Goal: Task Accomplishment & Management: Complete application form

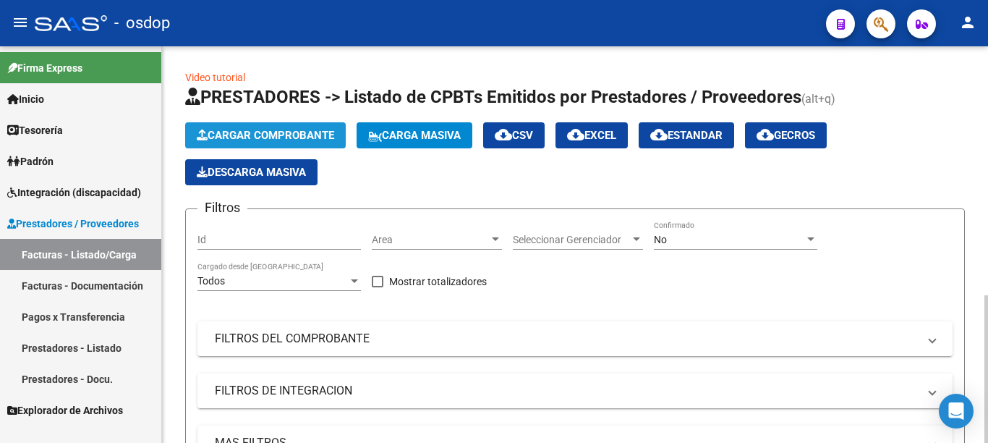
click at [231, 142] on button "Cargar Comprobante" at bounding box center [265, 135] width 161 height 26
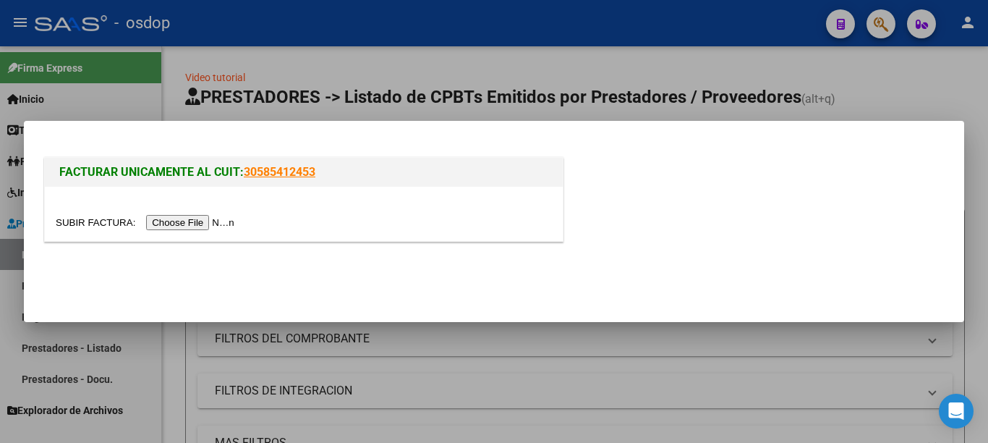
click at [210, 221] on input "file" at bounding box center [147, 222] width 183 height 15
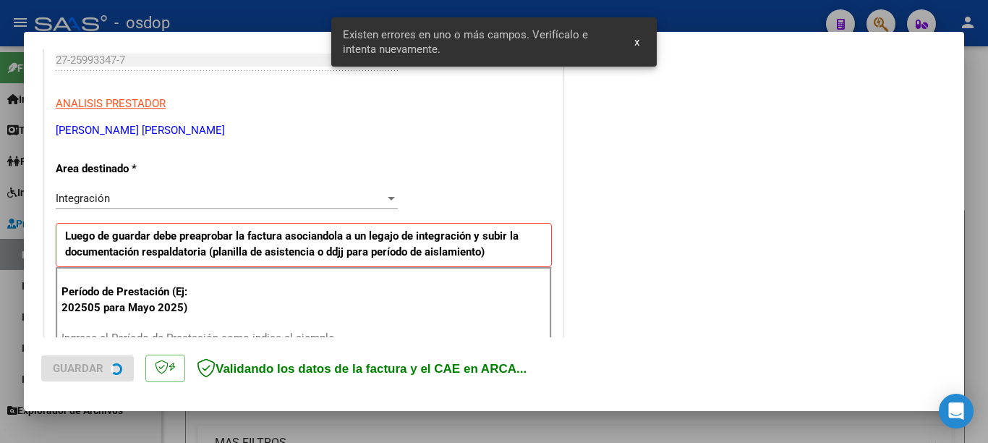
scroll to position [359, 0]
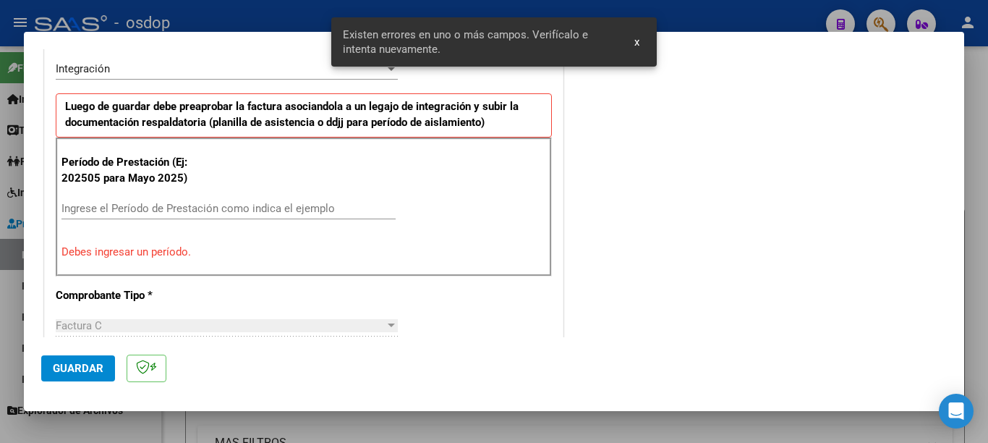
click at [192, 209] on input "Ingrese el Período de Prestación como indica el ejemplo" at bounding box center [228, 208] width 334 height 13
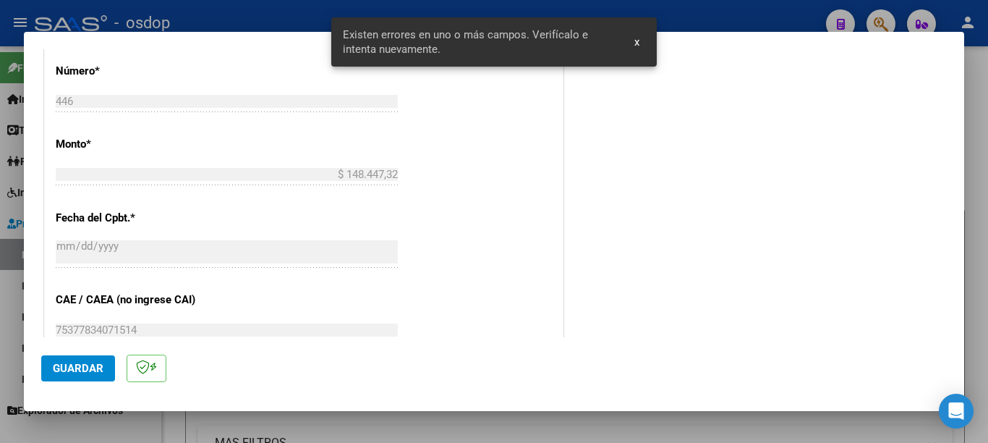
scroll to position [721, 0]
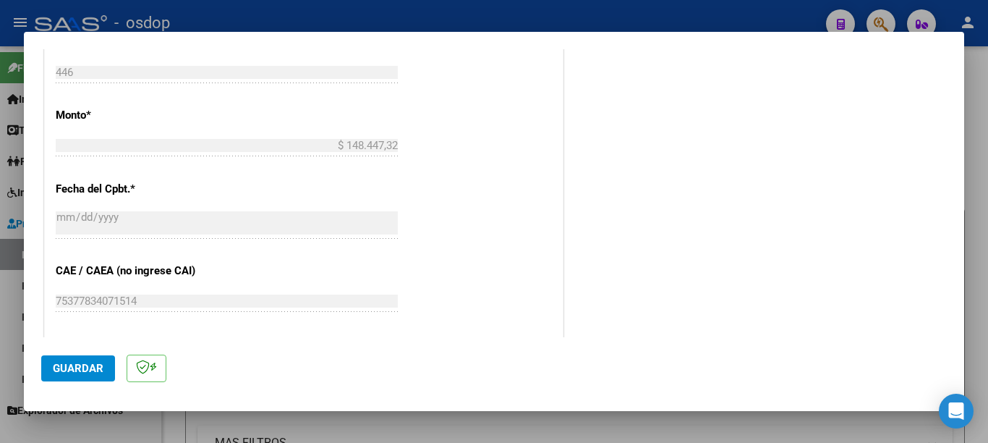
type input "202508"
click at [103, 362] on span "Guardar" at bounding box center [78, 368] width 51 height 13
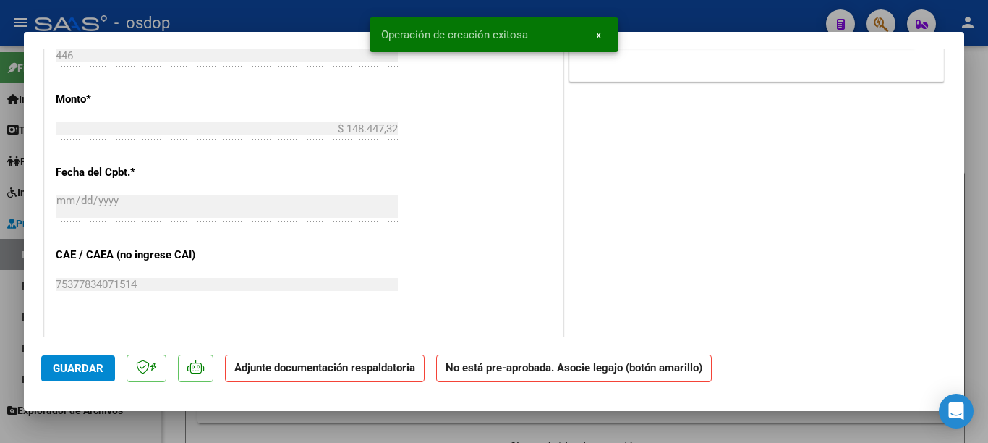
scroll to position [0, 0]
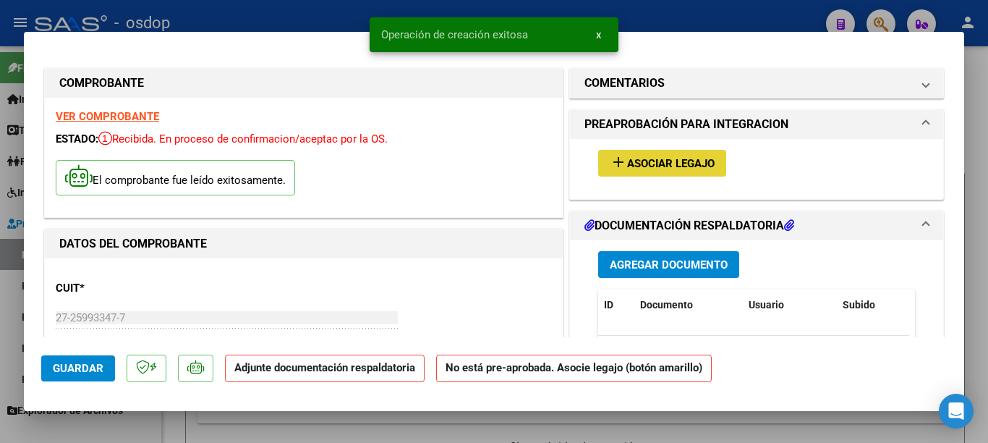
click at [647, 159] on span "Asociar Legajo" at bounding box center [671, 163] width 88 height 13
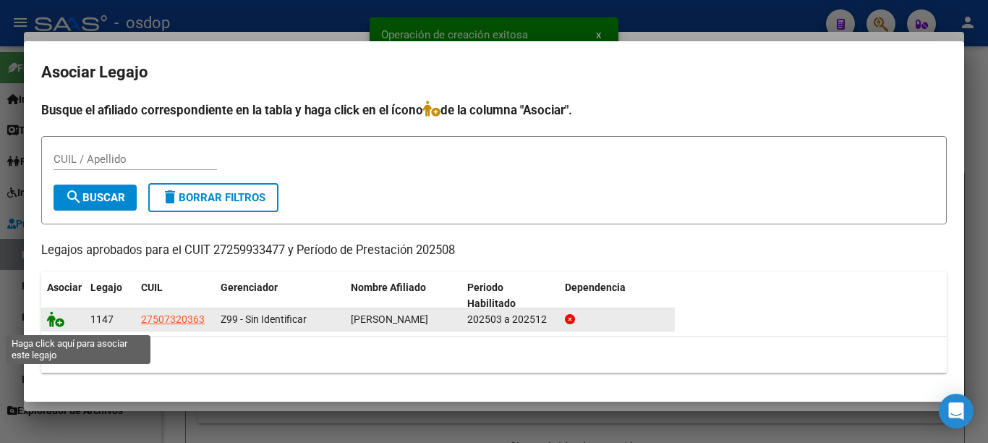
click at [61, 320] on icon at bounding box center [55, 319] width 17 height 16
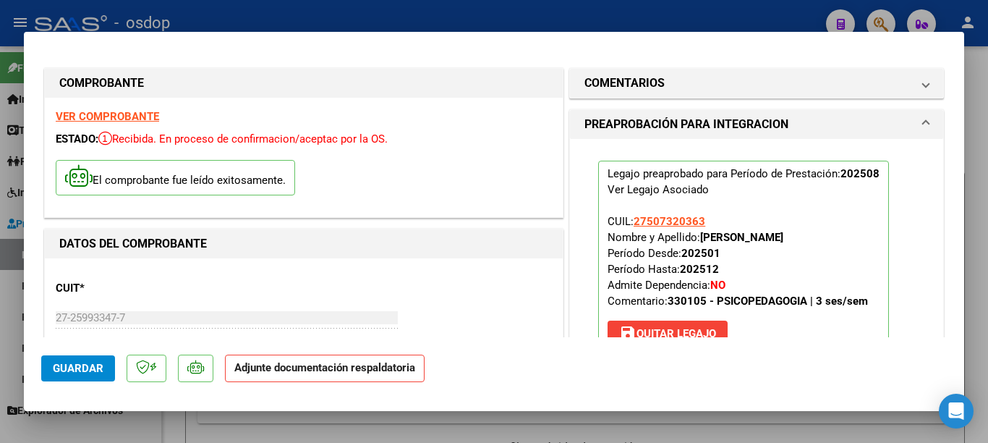
scroll to position [217, 0]
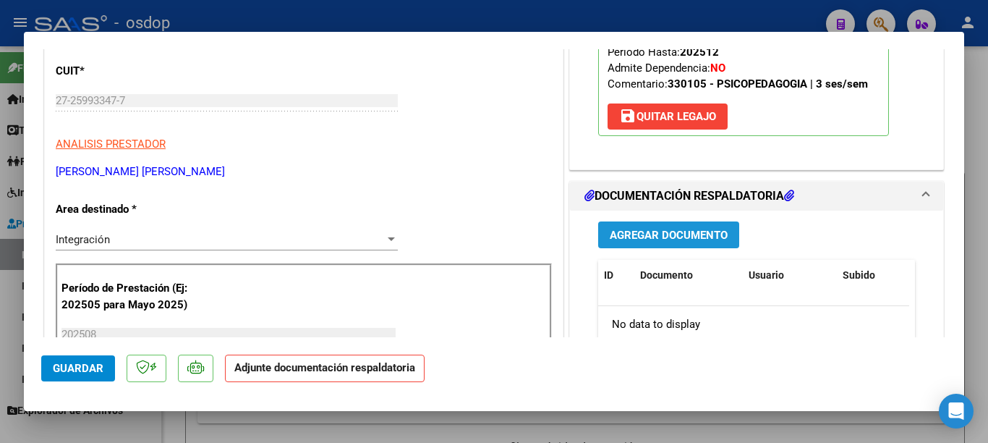
click at [706, 242] on span "Agregar Documento" at bounding box center [669, 235] width 118 height 13
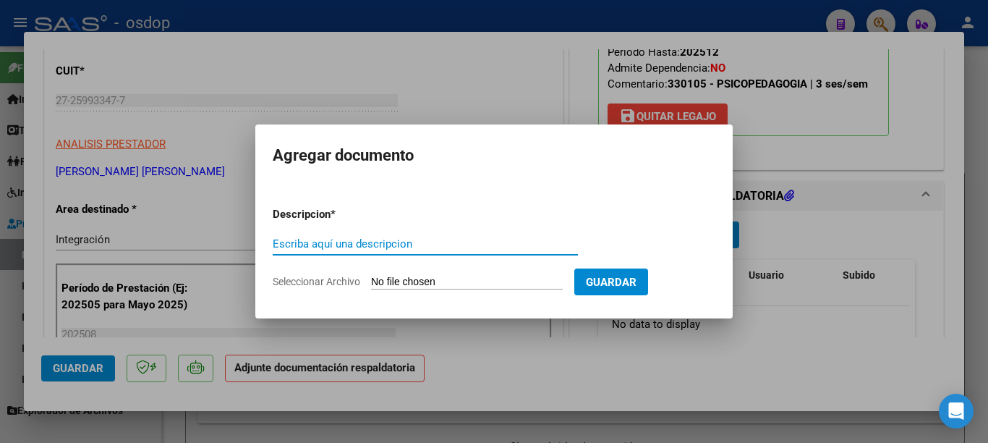
click at [504, 241] on input "Escriba aquí una descripcion" at bounding box center [425, 243] width 305 height 13
type input "o"
type input "planilla"
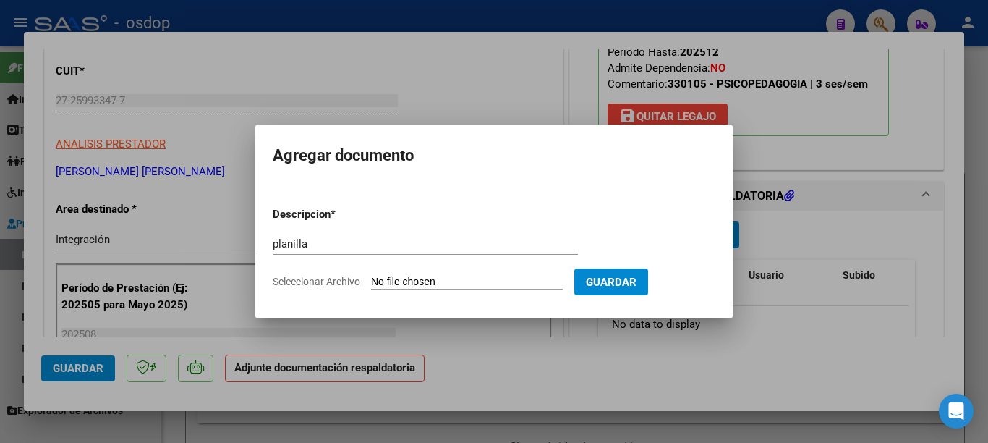
click at [526, 286] on input "Seleccionar Archivo" at bounding box center [467, 283] width 192 height 14
type input "C:\fakepath\Asist vernack.pdf"
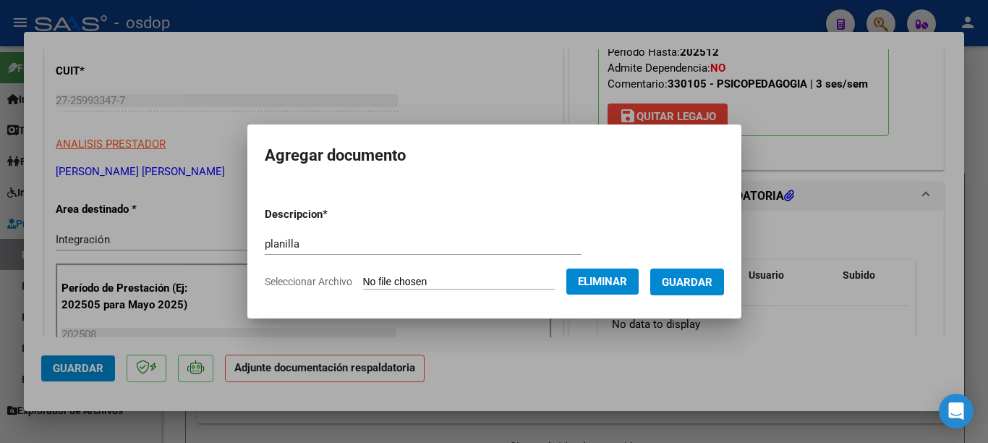
click at [691, 281] on span "Guardar" at bounding box center [687, 282] width 51 height 13
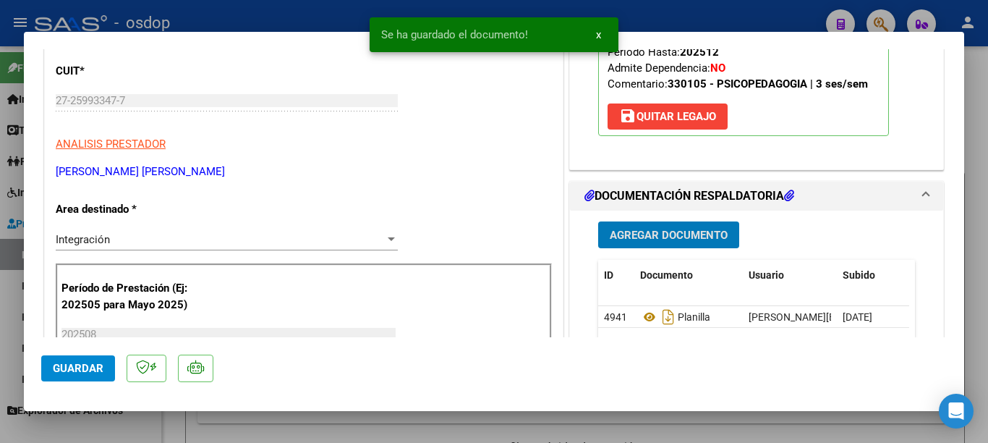
click at [106, 364] on button "Guardar" at bounding box center [78, 368] width 74 height 26
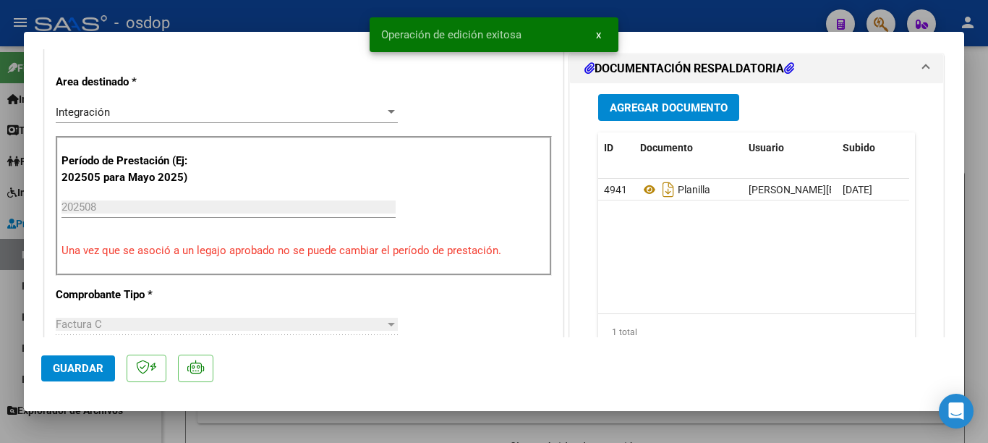
scroll to position [362, 0]
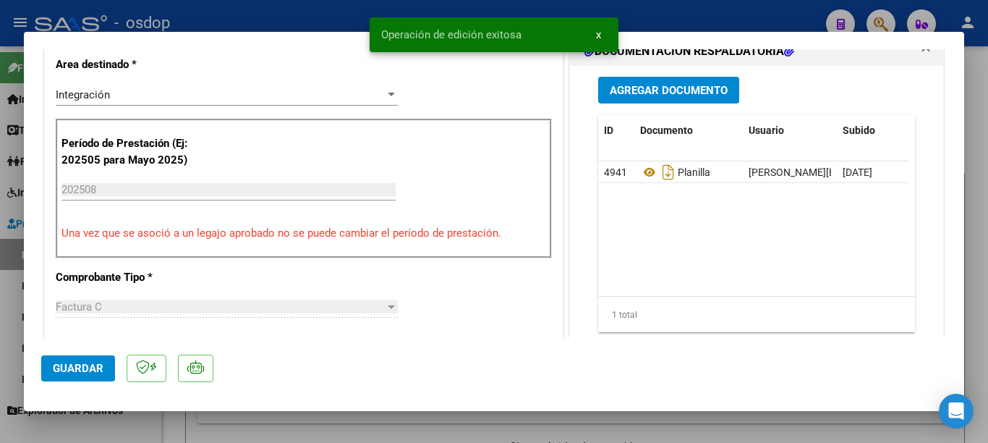
click at [0, 234] on div at bounding box center [494, 221] width 988 height 443
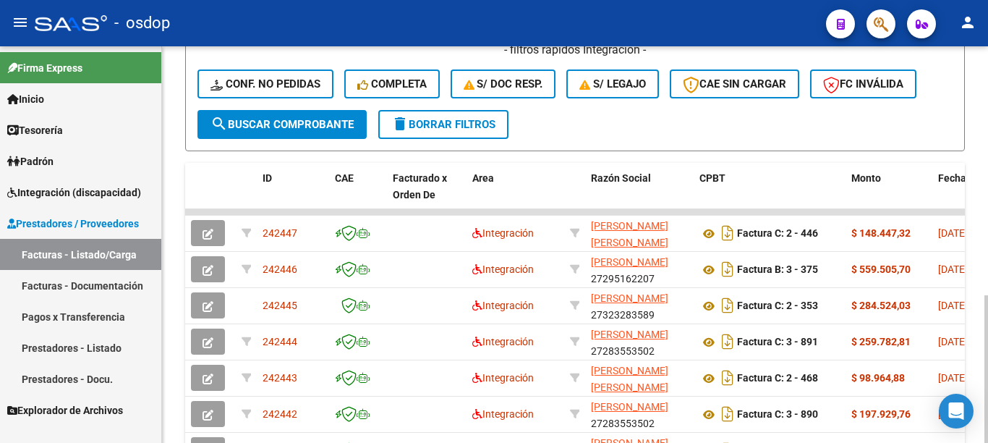
scroll to position [0, 0]
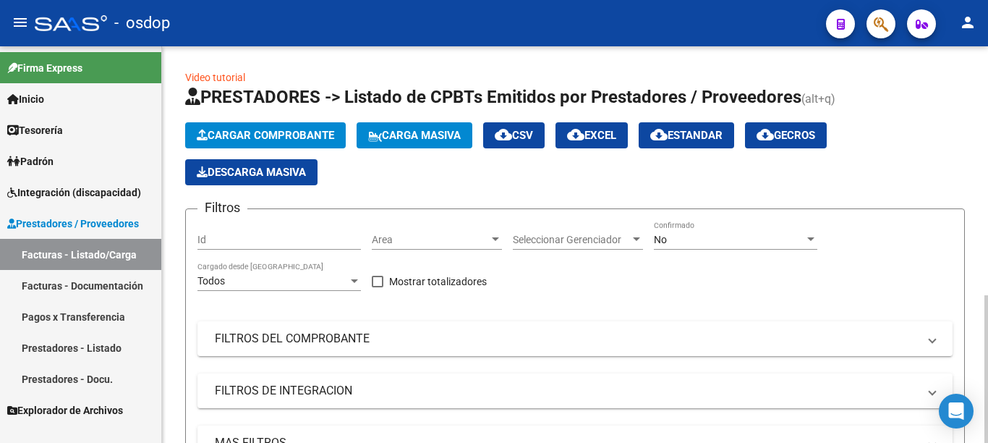
click at [260, 131] on span "Cargar Comprobante" at bounding box center [265, 135] width 137 height 13
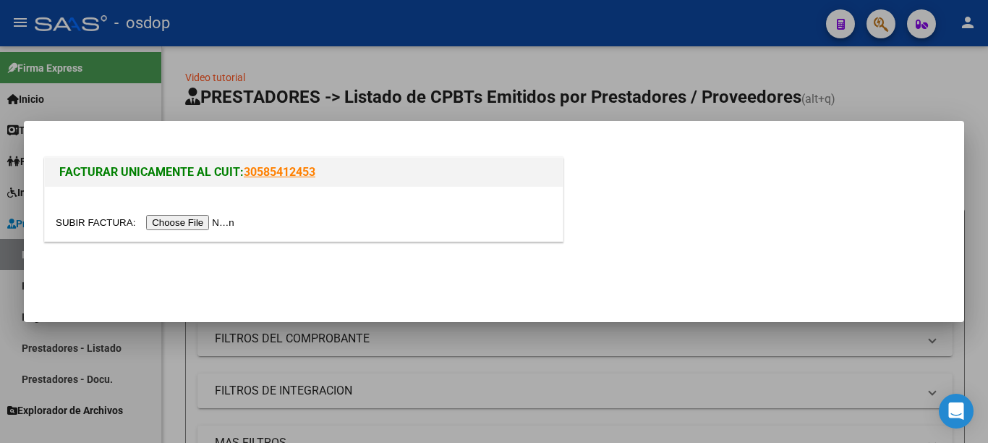
click at [195, 219] on input "file" at bounding box center [147, 222] width 183 height 15
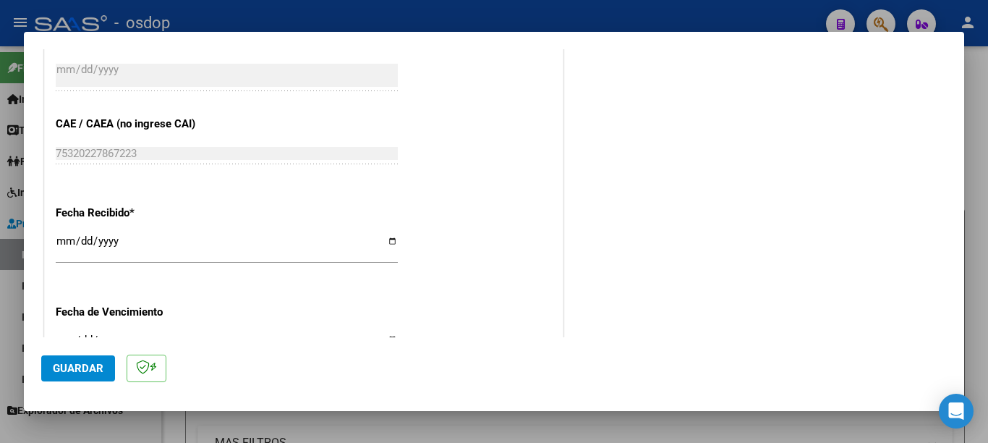
scroll to position [289, 0]
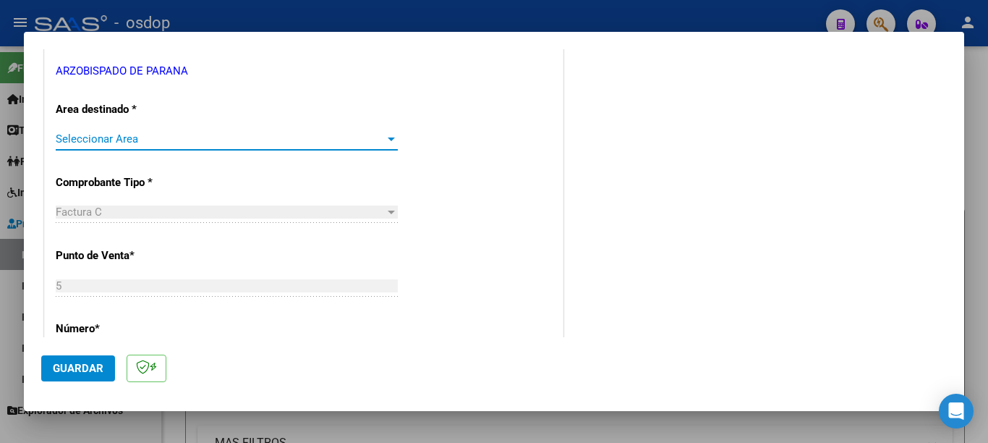
click at [148, 143] on span "Seleccionar Area" at bounding box center [220, 138] width 329 height 13
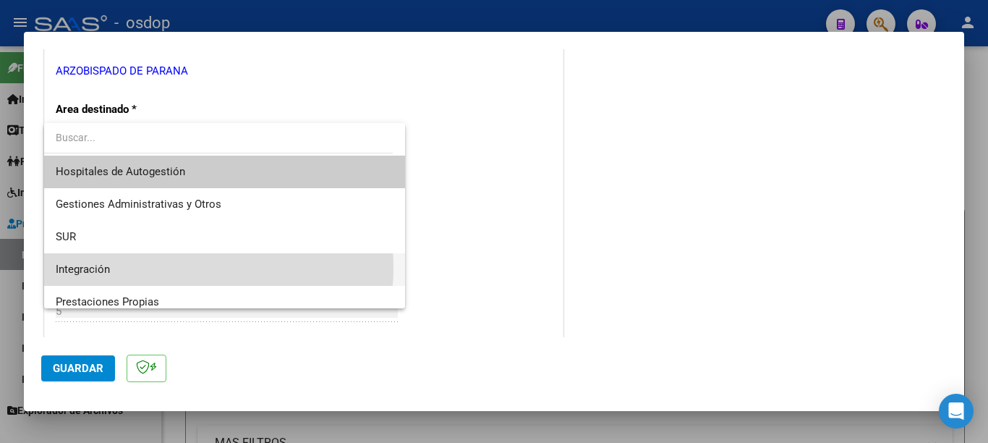
click at [166, 268] on span "Integración" at bounding box center [225, 269] width 338 height 33
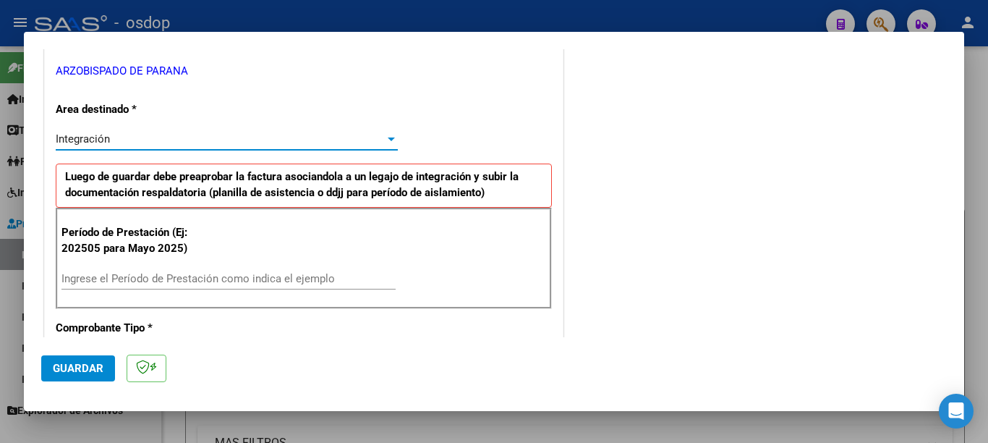
click at [187, 262] on div "Período de Prestación (Ej: 202505 para [DATE]) Ingrese el Período de Prestación…" at bounding box center [304, 258] width 496 height 101
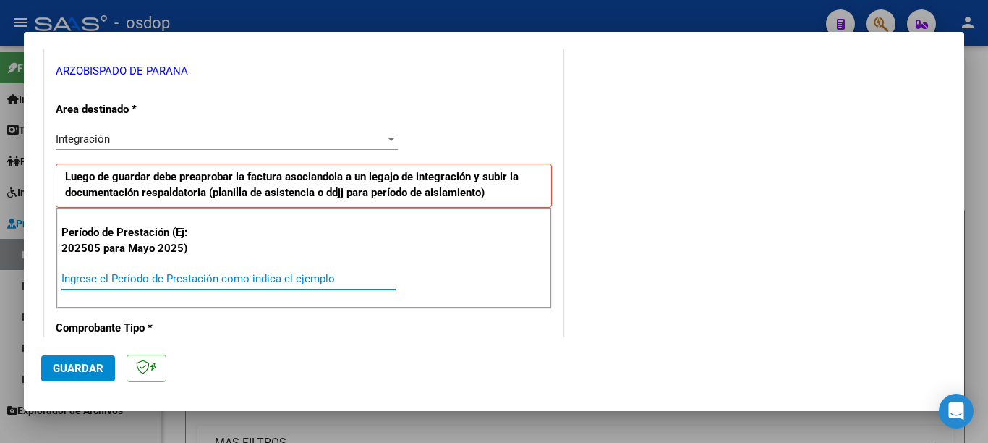
click at [186, 272] on input "Ingrese el Período de Prestación como indica el ejemplo" at bounding box center [228, 278] width 334 height 13
type input "202506"
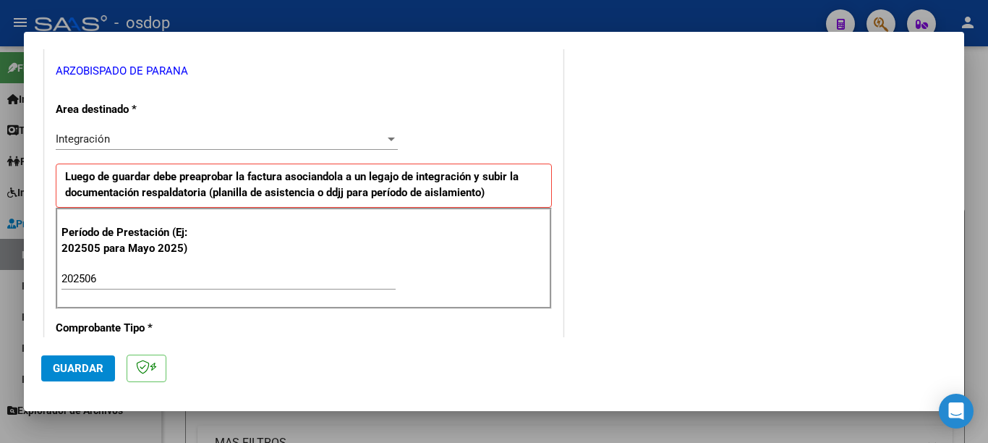
scroll to position [434, 0]
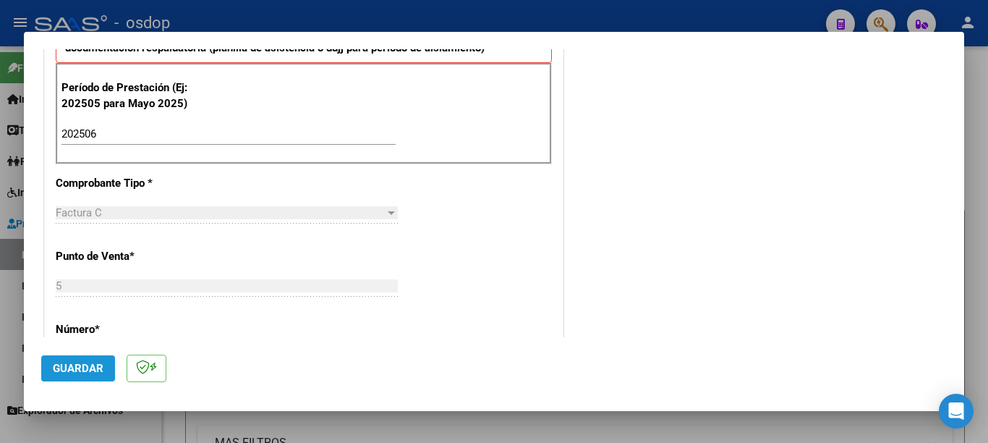
click at [90, 362] on span "Guardar" at bounding box center [78, 368] width 51 height 13
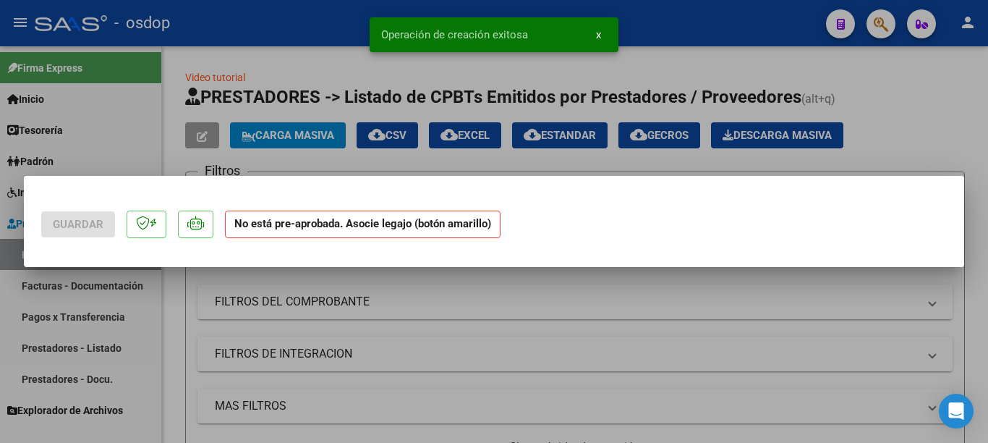
scroll to position [0, 0]
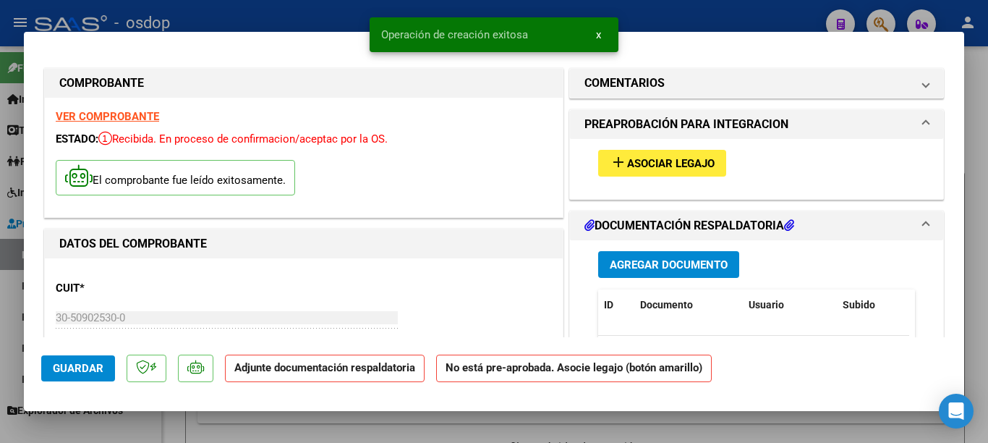
click at [660, 169] on span "Asociar Legajo" at bounding box center [671, 163] width 88 height 13
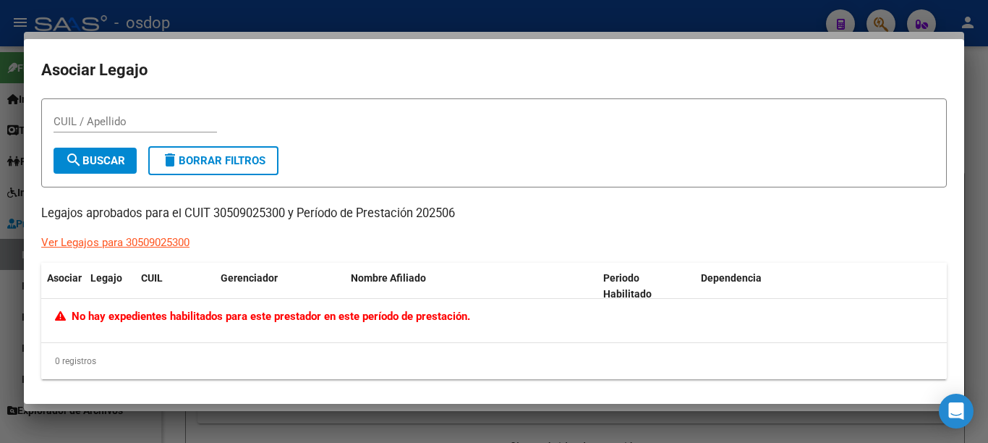
click at [151, 244] on div "Ver Legajos para 30509025300" at bounding box center [115, 242] width 148 height 17
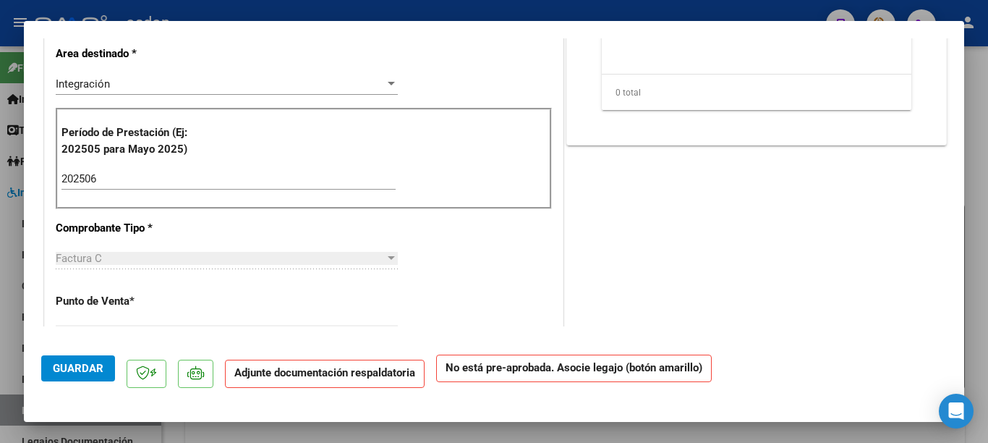
scroll to position [72, 0]
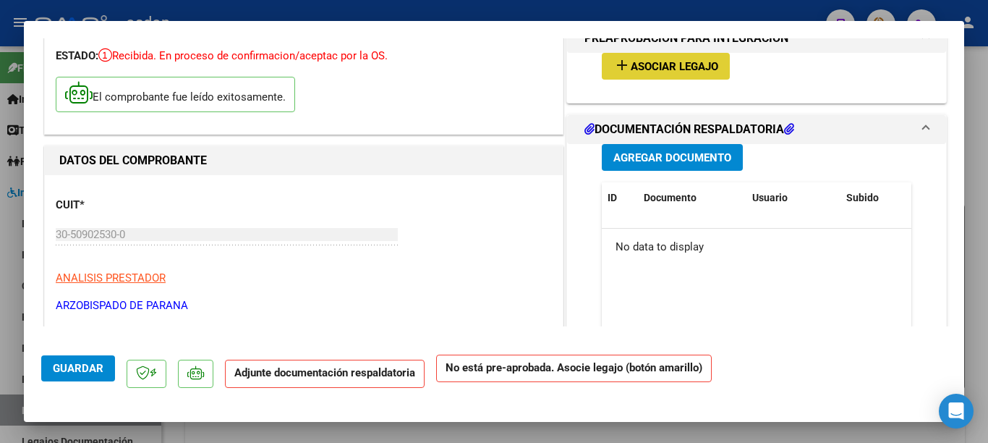
click at [635, 60] on span "Asociar Legajo" at bounding box center [675, 66] width 88 height 13
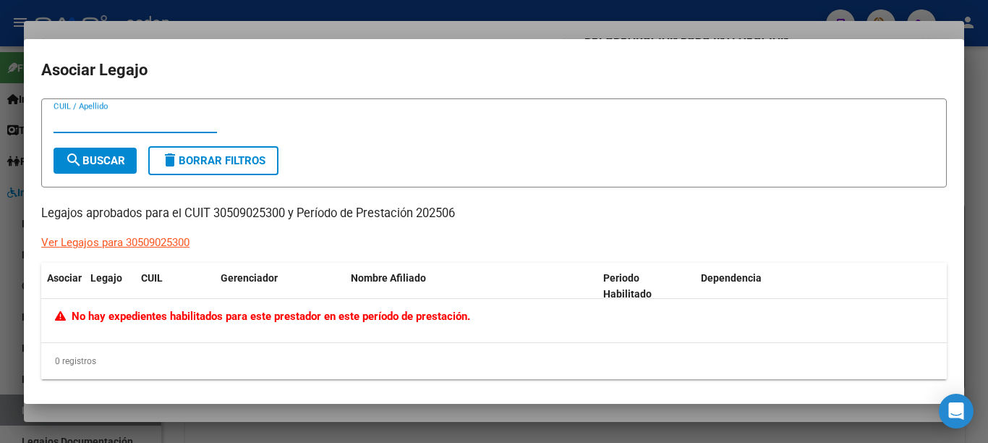
click at [0, 238] on div at bounding box center [494, 221] width 988 height 443
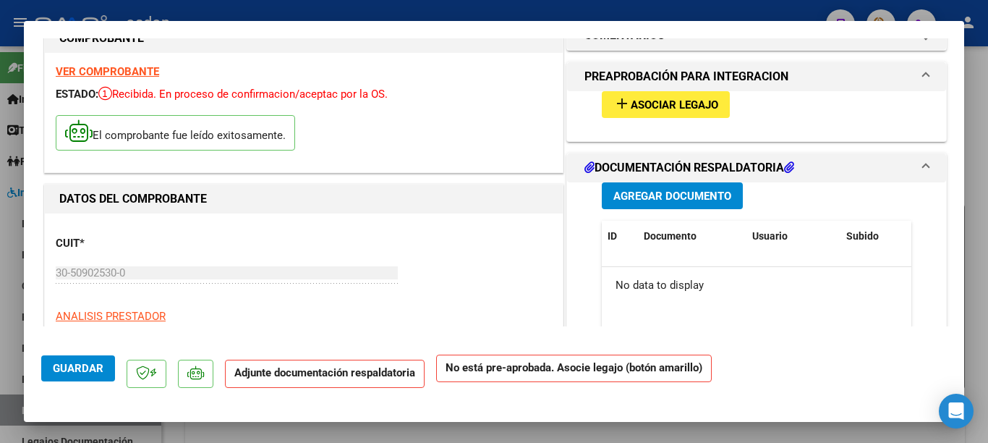
scroll to position [0, 0]
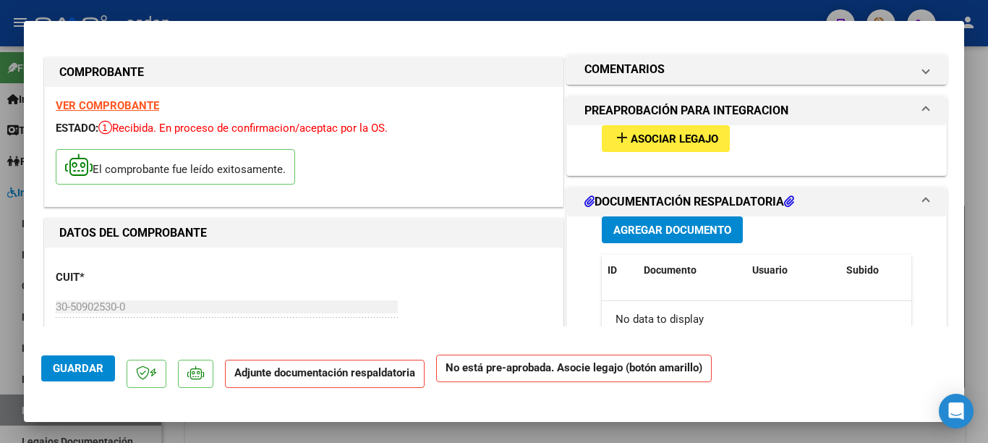
click at [633, 224] on span "Agregar Documento" at bounding box center [672, 229] width 118 height 13
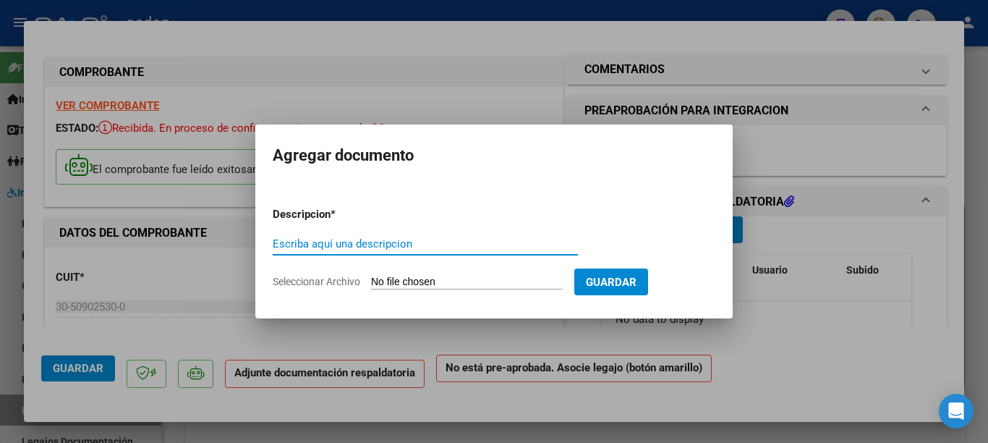
click at [391, 238] on input "Escriba aquí una descripcion" at bounding box center [425, 243] width 305 height 13
type input "planilla"
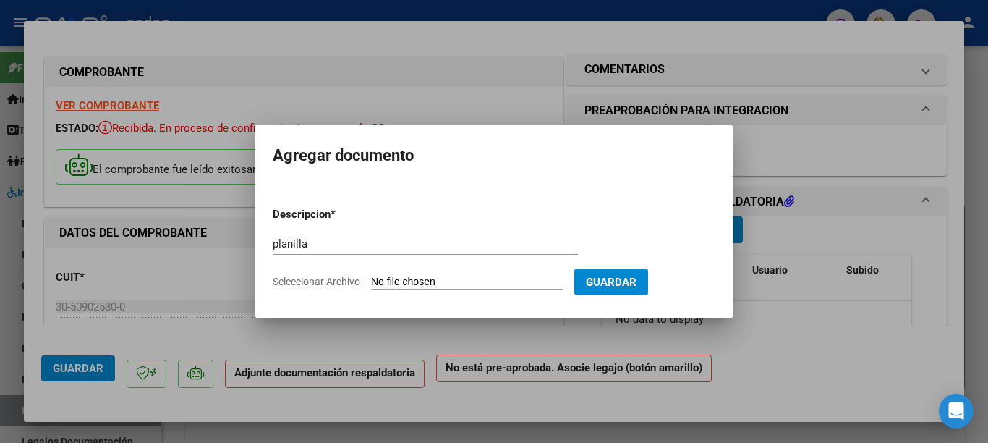
click at [401, 284] on input "Seleccionar Archivo" at bounding box center [467, 283] width 192 height 14
type input "C:\fakepath\junio_Giacinti-1-2.pdf"
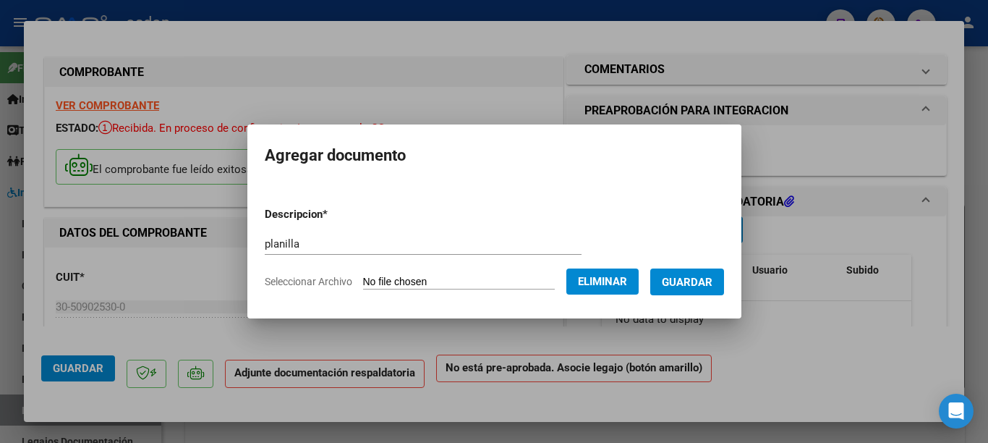
click at [669, 283] on button "Guardar" at bounding box center [687, 281] width 74 height 27
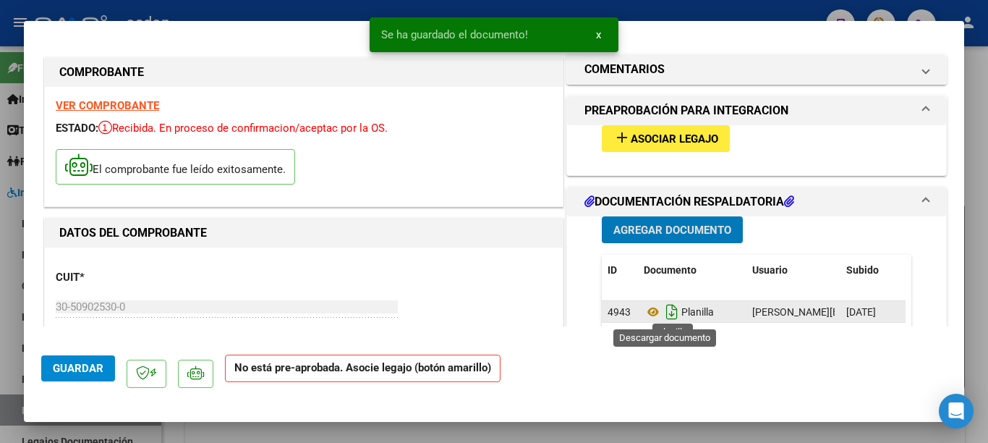
click at [666, 312] on icon "Descargar documento" at bounding box center [671, 311] width 19 height 23
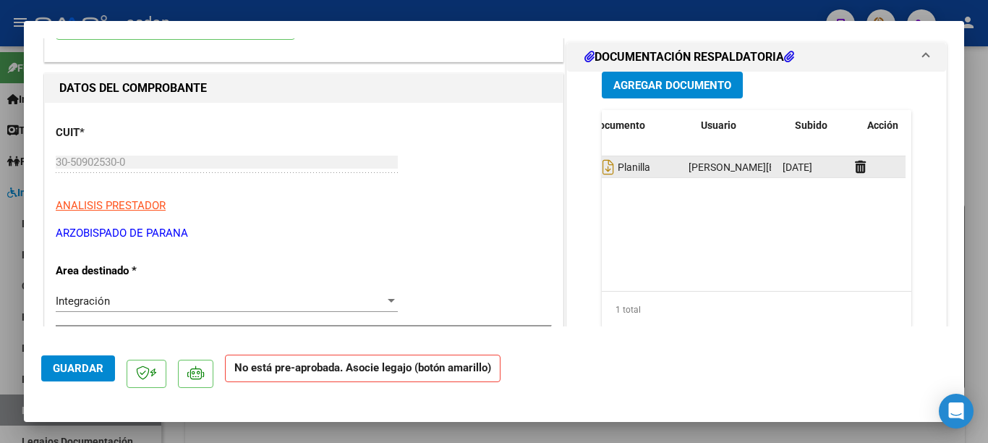
scroll to position [0, 69]
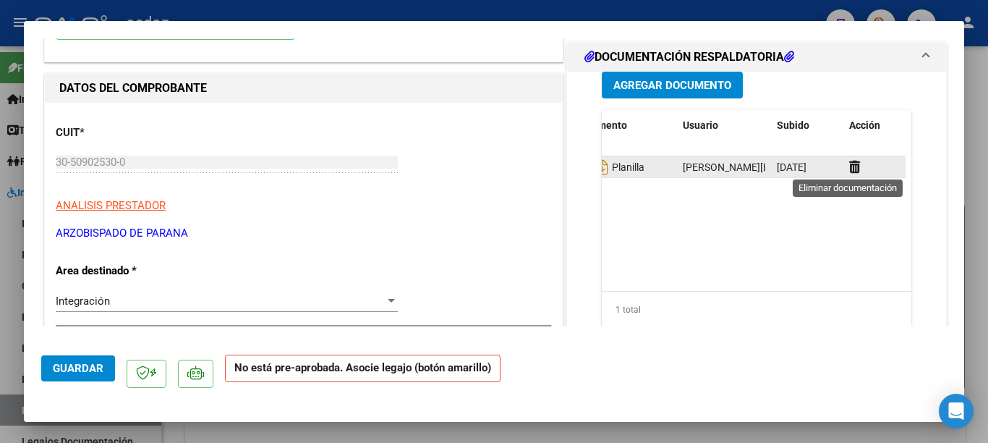
click at [849, 164] on icon at bounding box center [854, 167] width 11 height 14
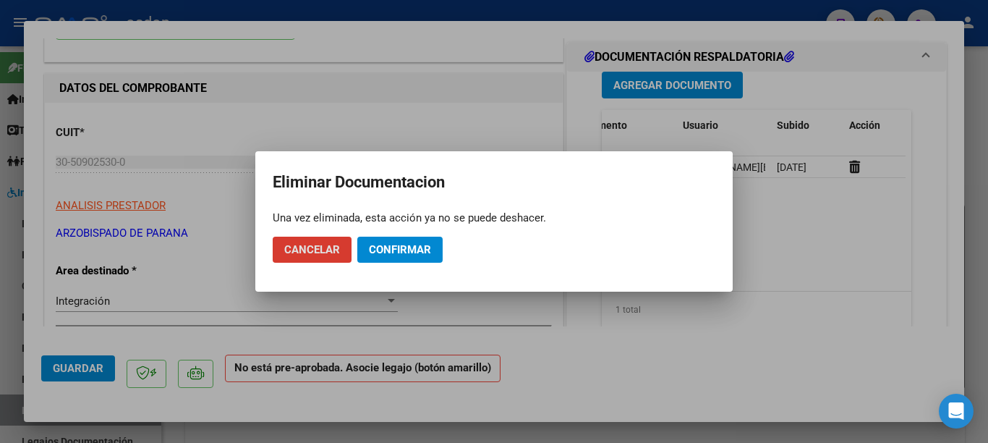
click at [369, 245] on span "Confirmar" at bounding box center [400, 249] width 62 height 13
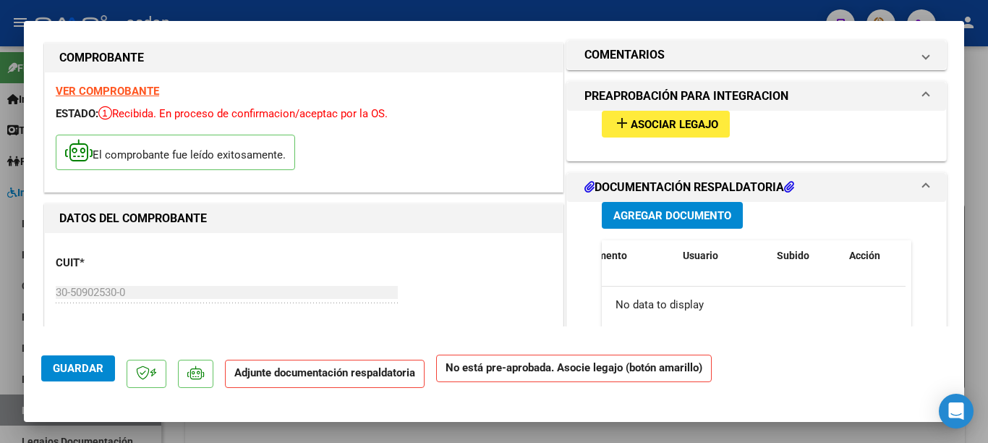
scroll to position [0, 0]
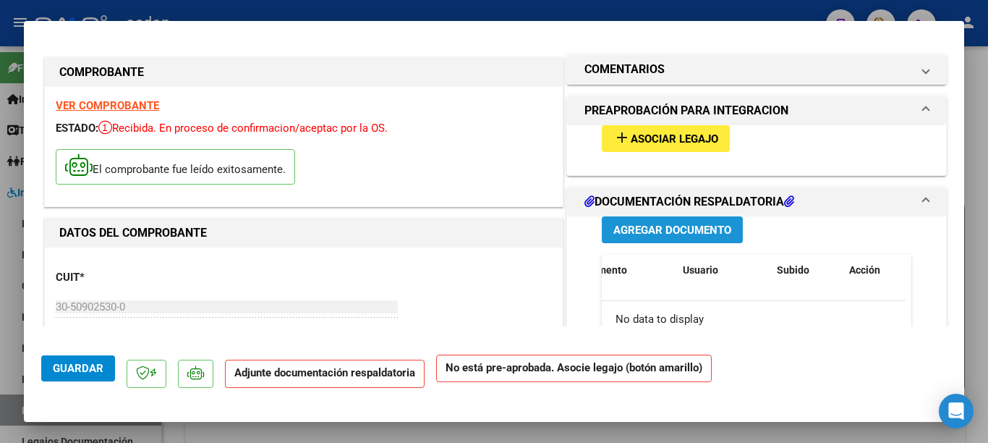
click at [675, 218] on button "Agregar Documento" at bounding box center [672, 229] width 141 height 27
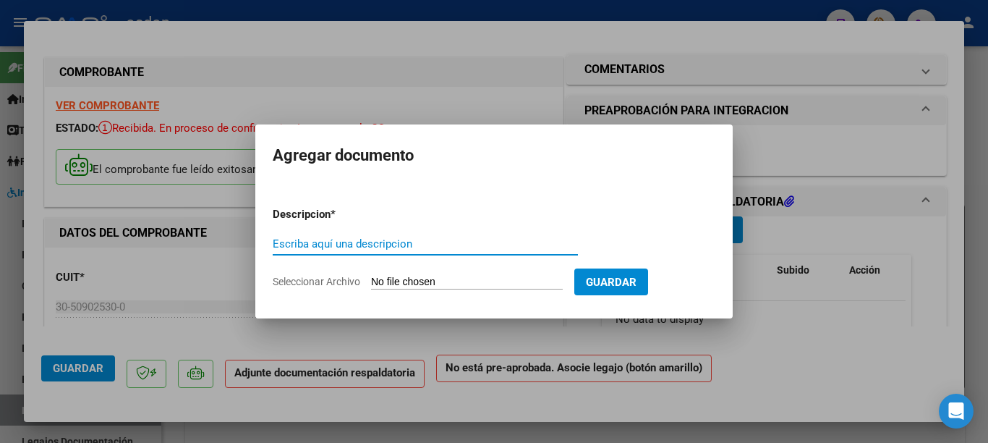
click at [484, 244] on input "Escriba aquí una descripcion" at bounding box center [425, 243] width 305 height 13
type input "planilla"
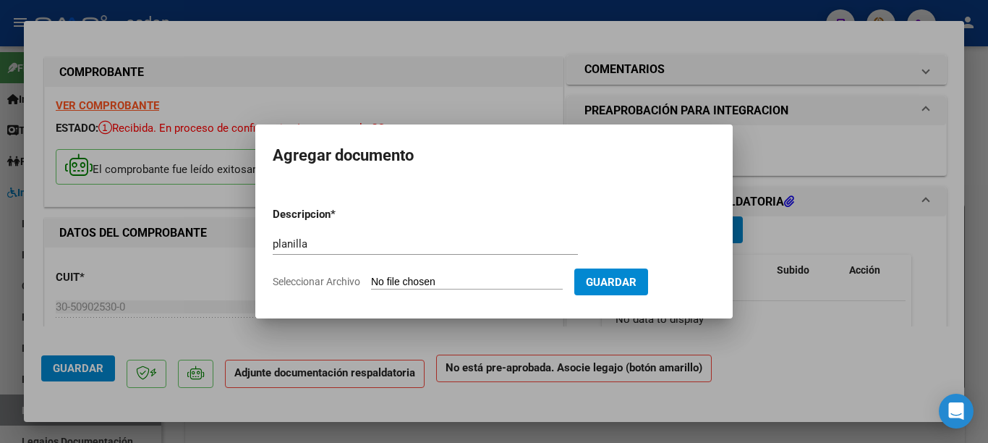
click at [487, 281] on input "Seleccionar Archivo" at bounding box center [467, 283] width 192 height 14
type input "C:\fakepath\julio_Giacinti-3.pdf"
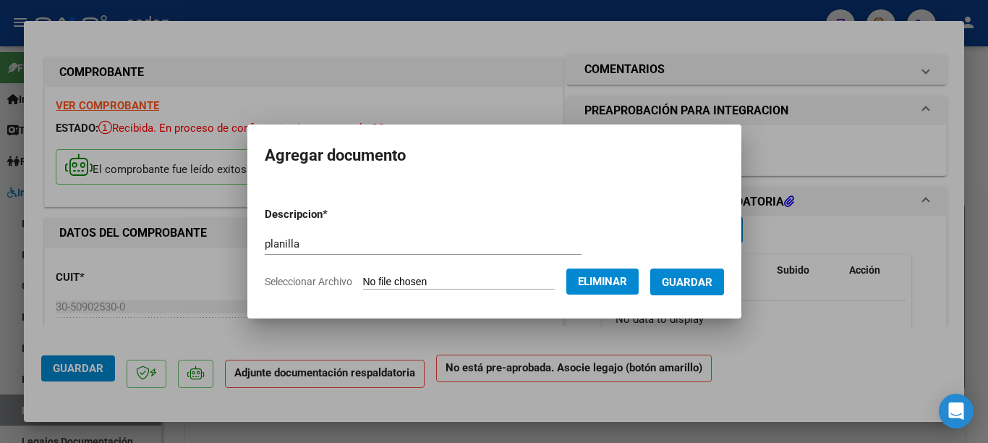
click at [686, 291] on button "Guardar" at bounding box center [687, 281] width 74 height 27
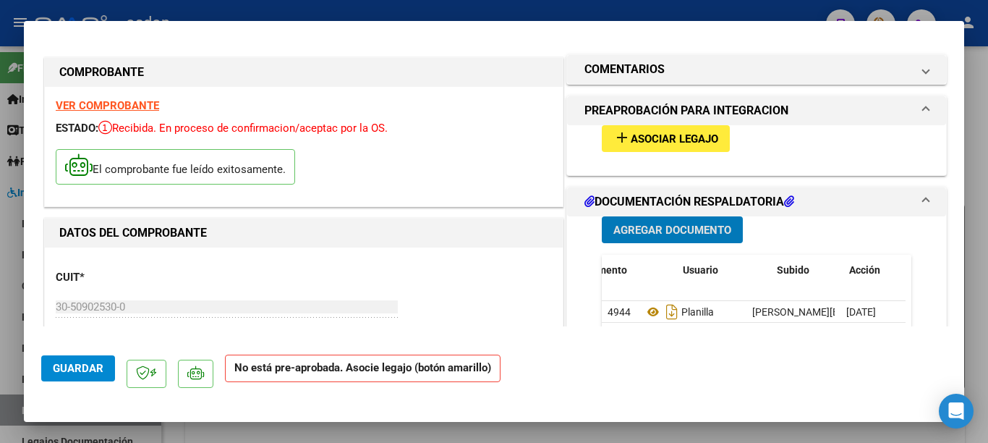
click at [613, 141] on mat-icon "add" at bounding box center [621, 137] width 17 height 17
